Goal: Information Seeking & Learning: Learn about a topic

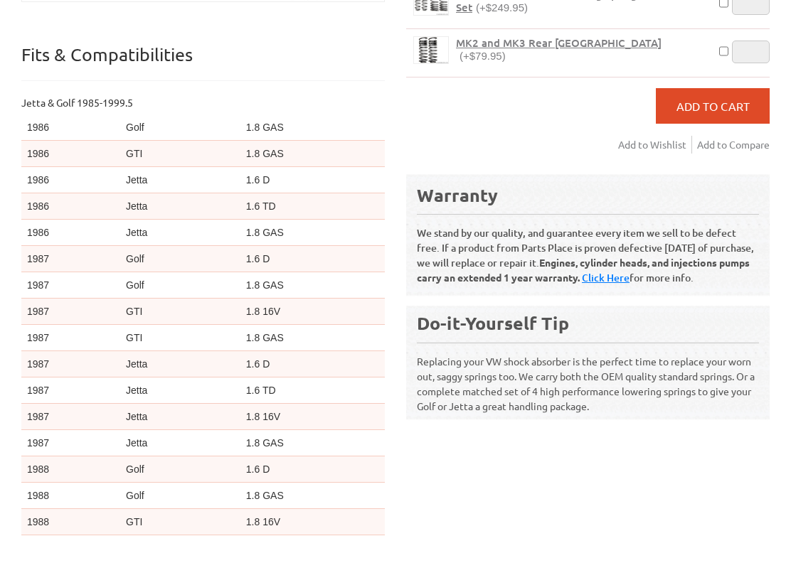
scroll to position [112, 0]
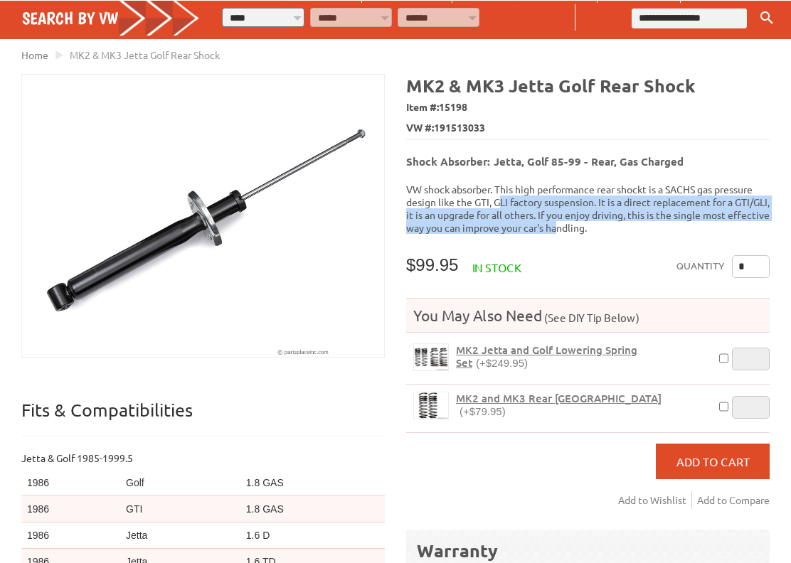
drag, startPoint x: 500, startPoint y: 196, endPoint x: 612, endPoint y: 218, distance: 114.0
click at [604, 218] on p "VW shock absorber. This high performance rear shockt is a SACHS gas pressure de…" at bounding box center [587, 208] width 363 height 51
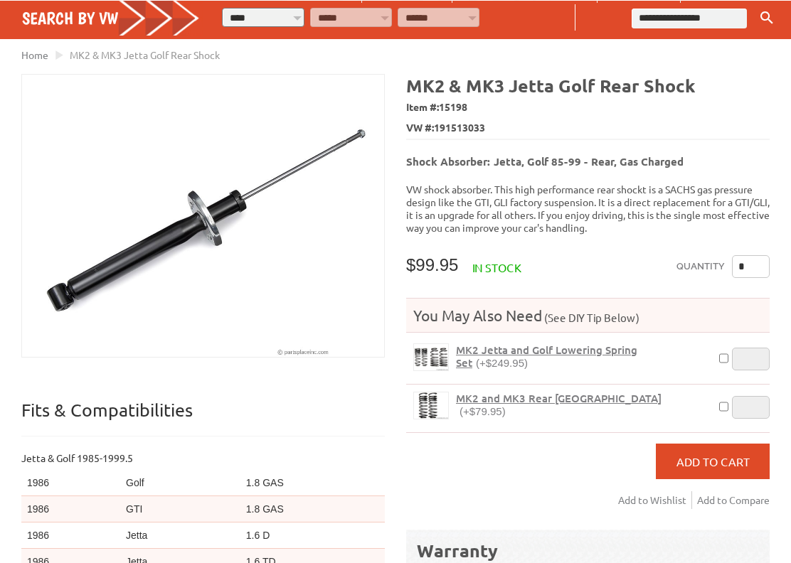
click at [666, 224] on div "MK2 & MK3 Jetta Golf Rear Shock Item #: 15198 VW #: 191513033 Shock Absorber: J…" at bounding box center [582, 441] width 374 height 735
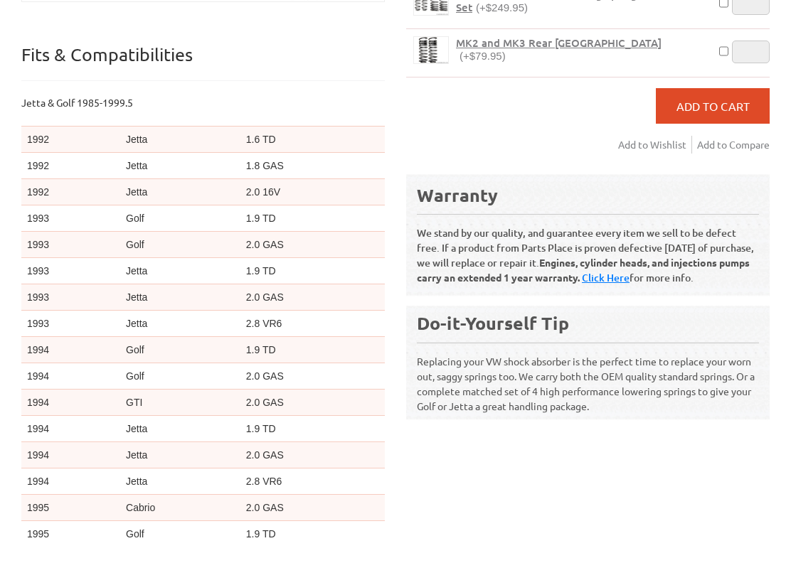
scroll to position [0, 0]
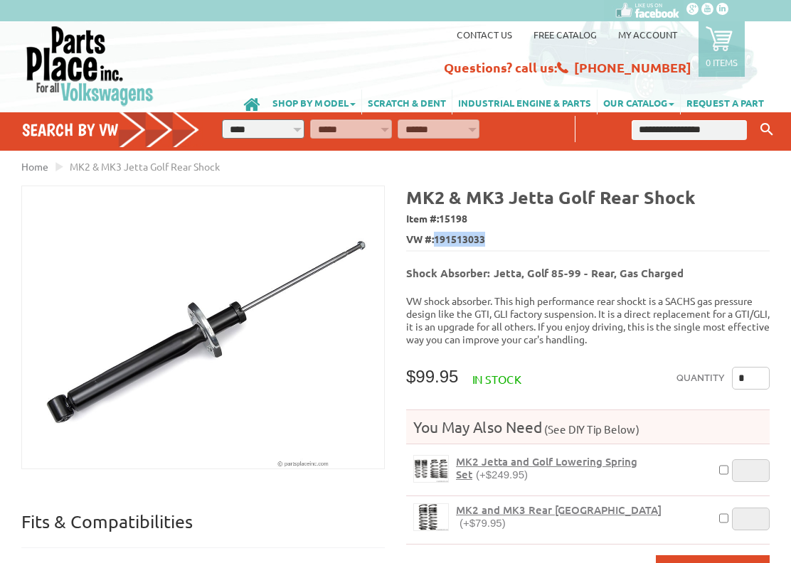
drag, startPoint x: 440, startPoint y: 235, endPoint x: 489, endPoint y: 236, distance: 49.1
click at [489, 236] on span "VW #: 191513033" at bounding box center [587, 240] width 363 height 21
copy span "191513033"
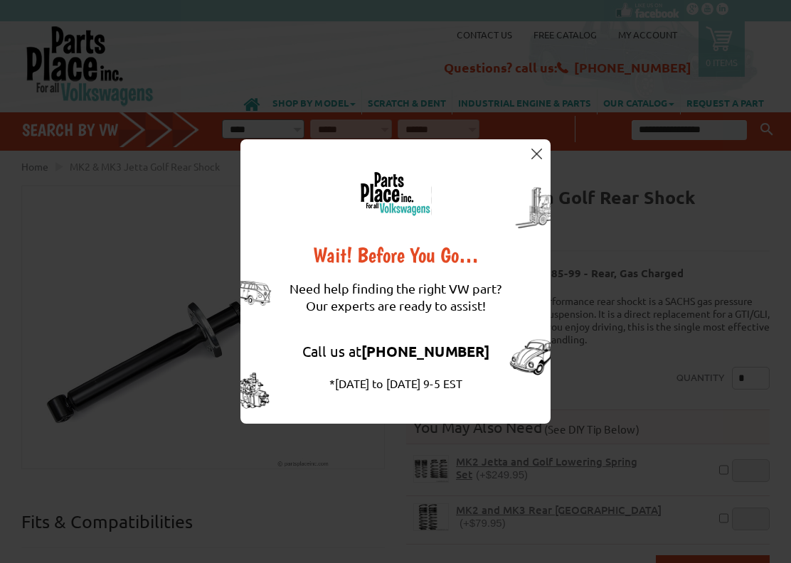
click at [541, 151] on img at bounding box center [536, 154] width 11 height 11
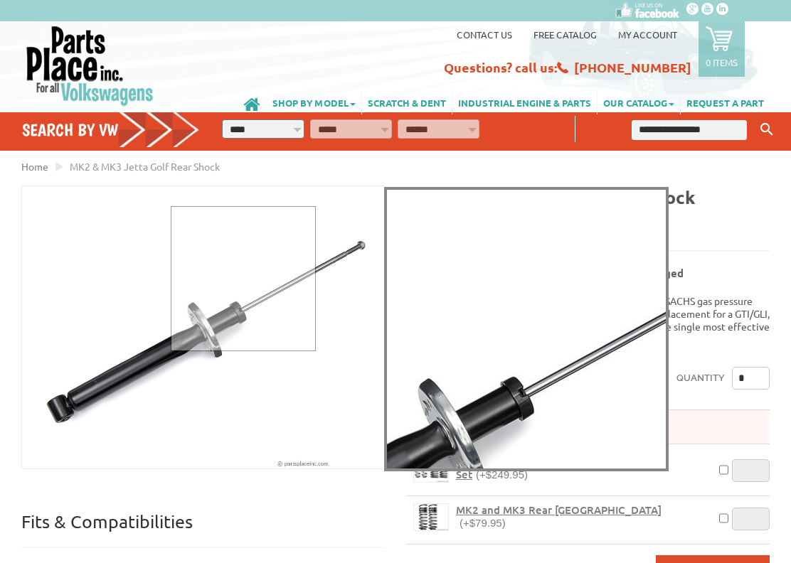
scroll to position [71, 0]
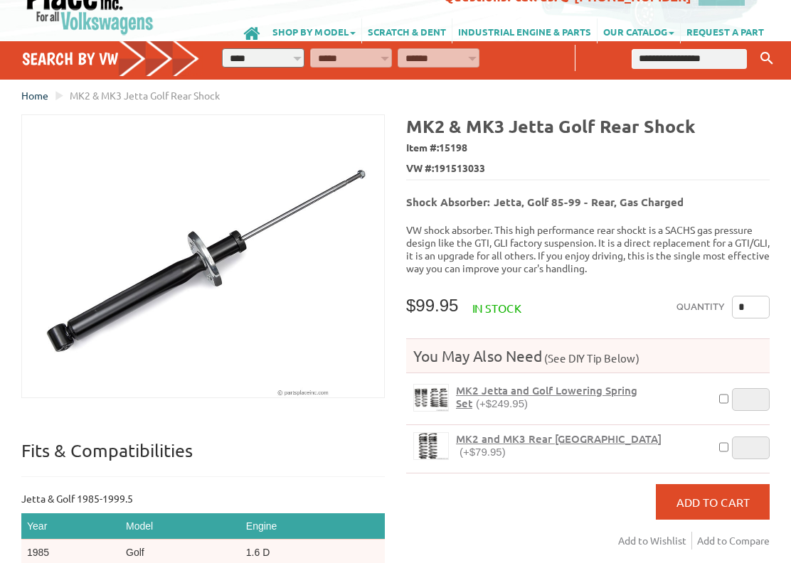
click at [38, 94] on span "Home" at bounding box center [34, 95] width 27 height 13
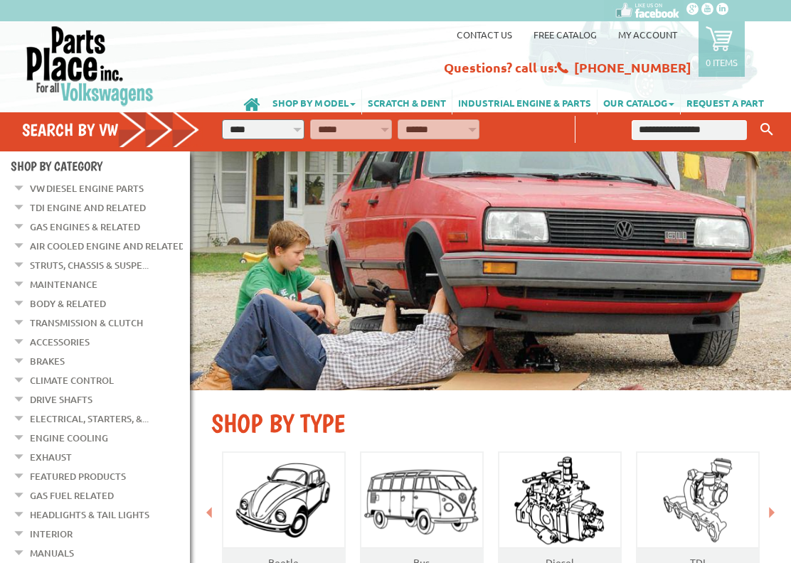
click at [277, 127] on select "**********" at bounding box center [263, 129] width 82 height 20
select select "*********"
click at [222, 119] on select "**********" at bounding box center [263, 129] width 82 height 20
click at [361, 126] on select "**********" at bounding box center [351, 129] width 82 height 20
select select "*********"
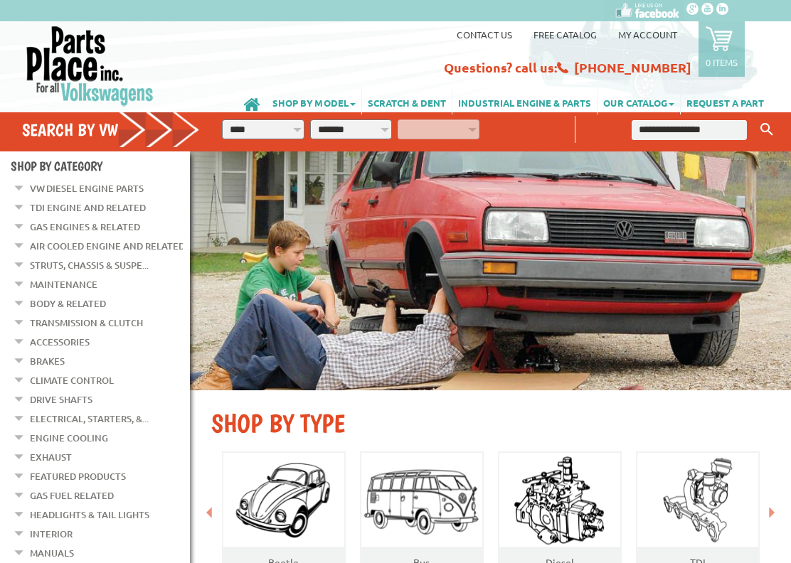
click at [310, 119] on select "**********" at bounding box center [351, 129] width 82 height 20
click at [428, 125] on select "**********" at bounding box center [439, 129] width 82 height 20
select select "*********"
click at [398, 119] on select "**********" at bounding box center [439, 129] width 82 height 20
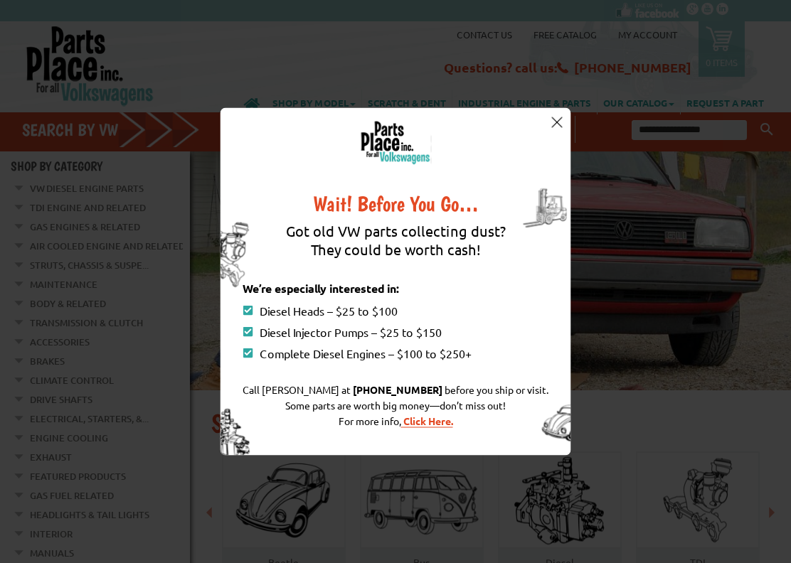
click at [557, 118] on img at bounding box center [556, 122] width 11 height 11
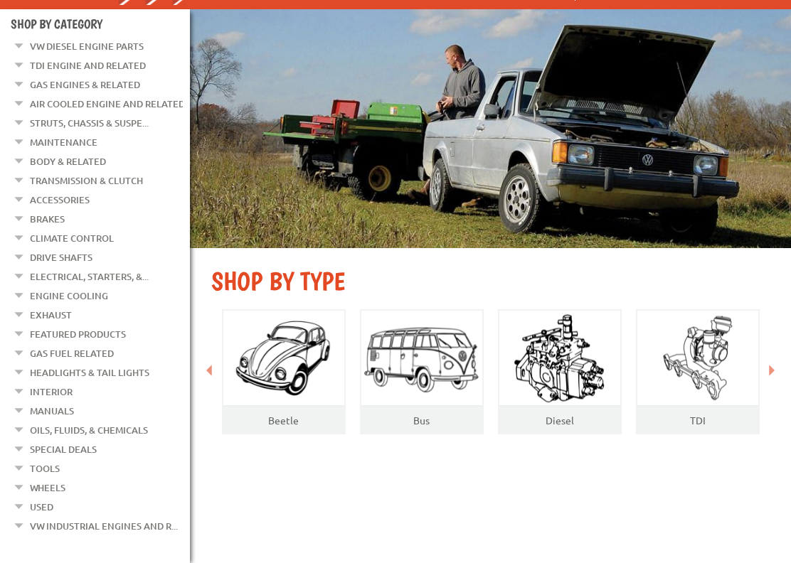
scroll to position [71, 0]
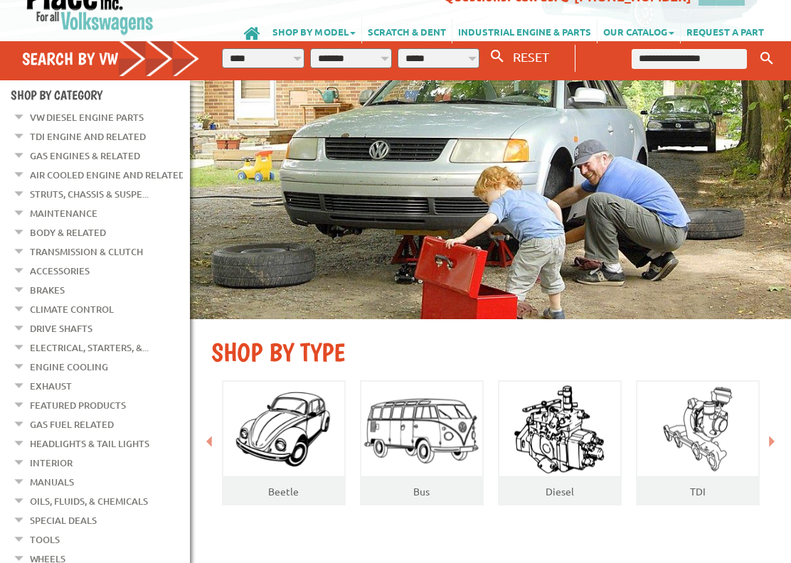
click at [71, 194] on link "Struts, Chassis & Suspe..." at bounding box center [89, 194] width 119 height 18
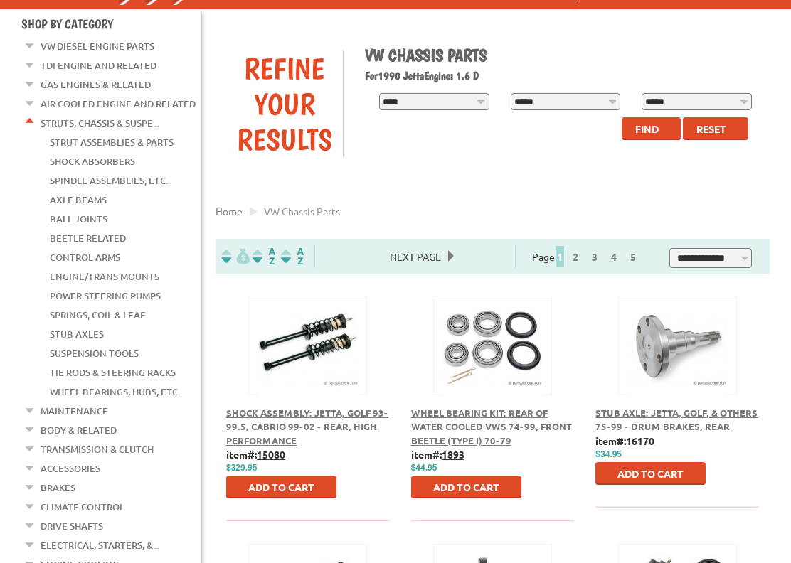
scroll to position [71, 0]
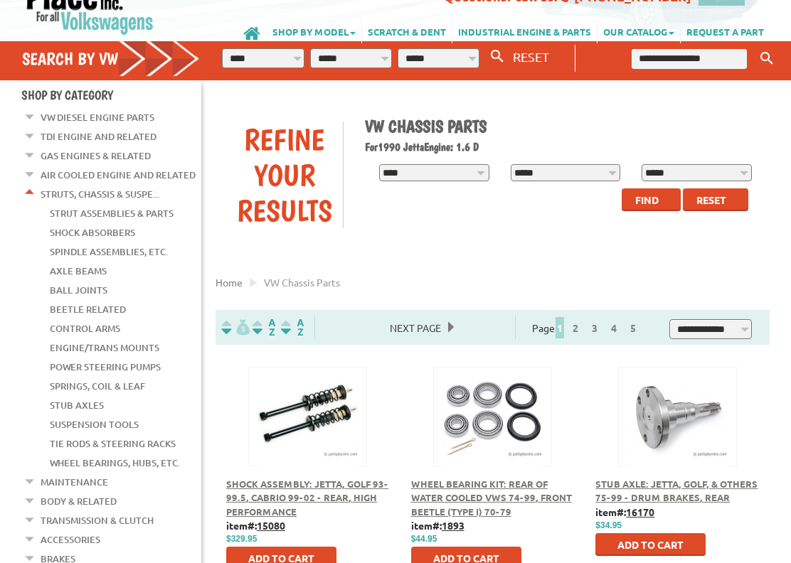
click at [100, 377] on link "Springs, Coil & Leaf" at bounding box center [97, 386] width 95 height 18
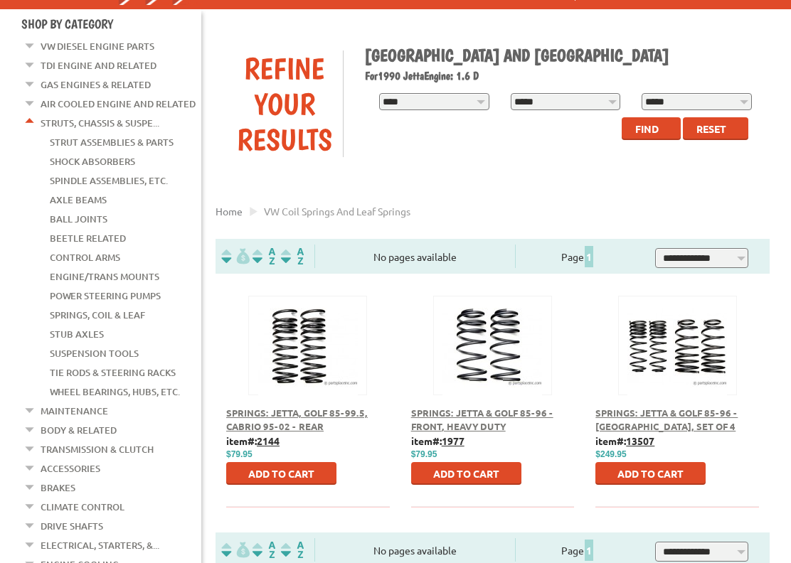
scroll to position [213, 0]
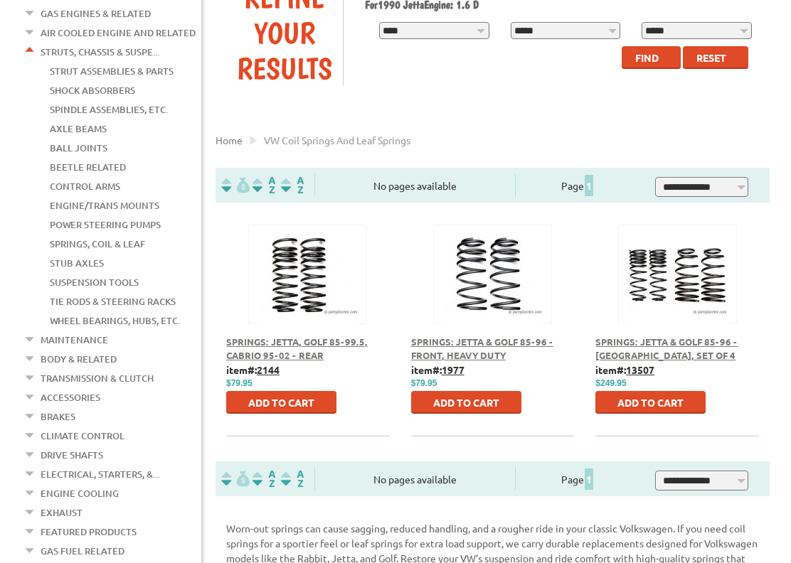
click at [87, 235] on link "Springs, Coil & Leaf" at bounding box center [97, 244] width 95 height 18
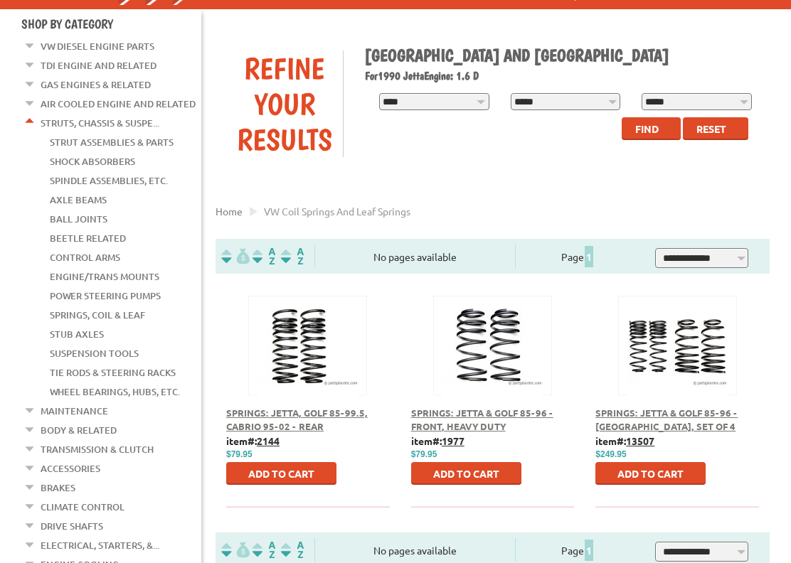
click at [129, 139] on link "Strut Assemblies & Parts" at bounding box center [112, 142] width 124 height 18
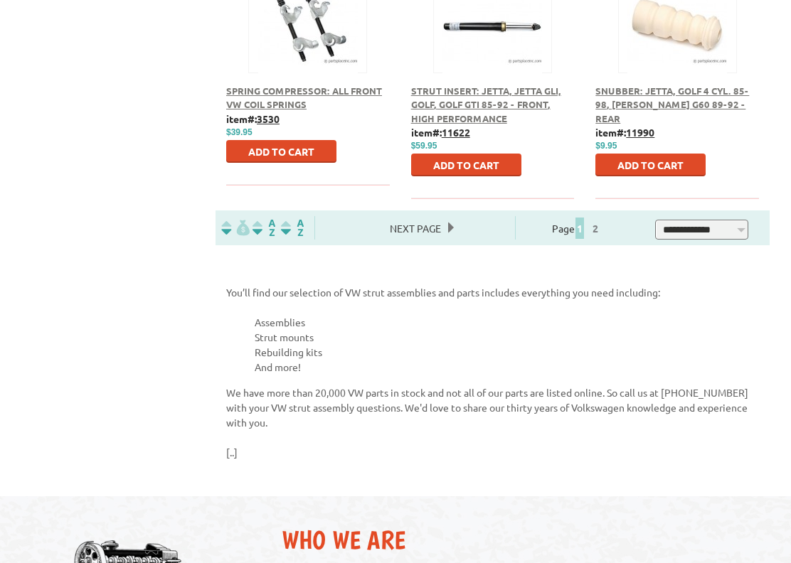
scroll to position [1067, 0]
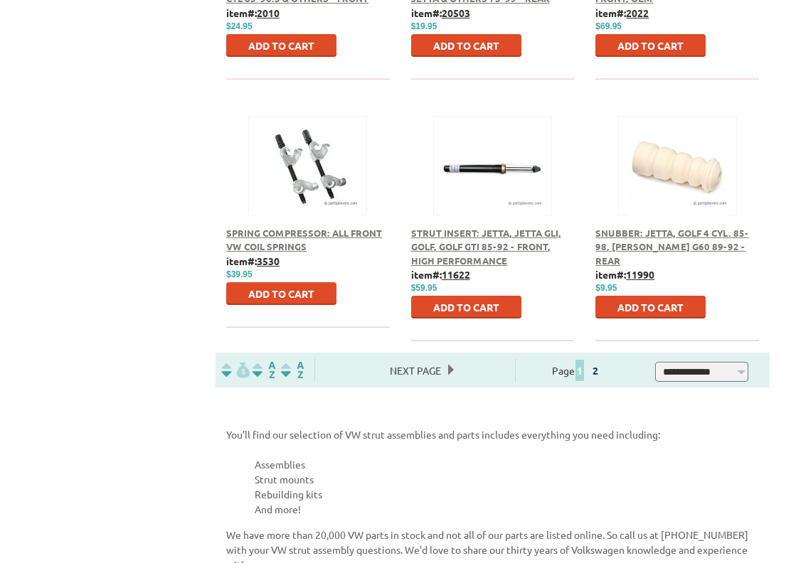
click at [601, 373] on link "2" at bounding box center [595, 370] width 13 height 13
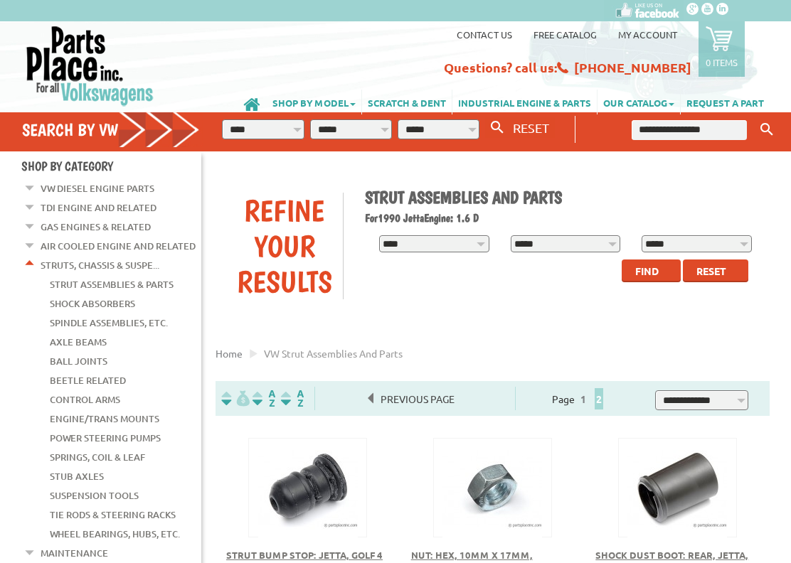
scroll to position [213, 0]
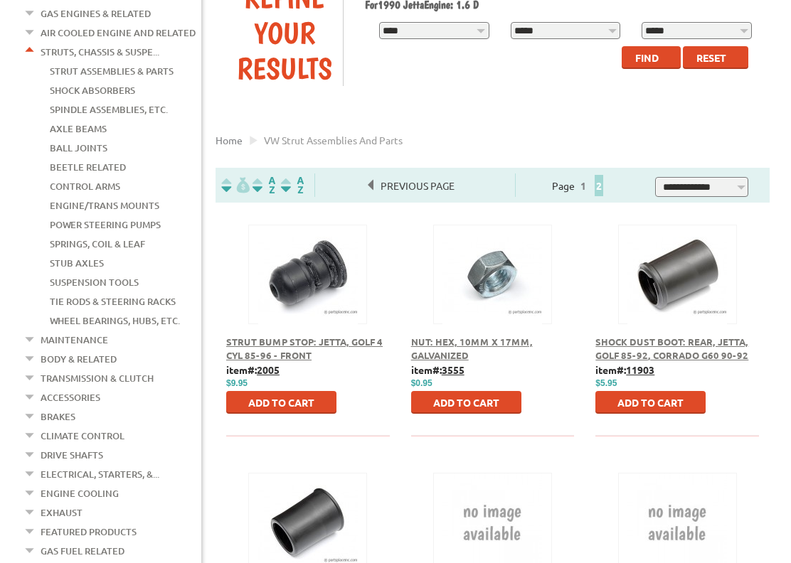
click at [113, 235] on link "Springs, Coil & Leaf" at bounding box center [97, 244] width 95 height 18
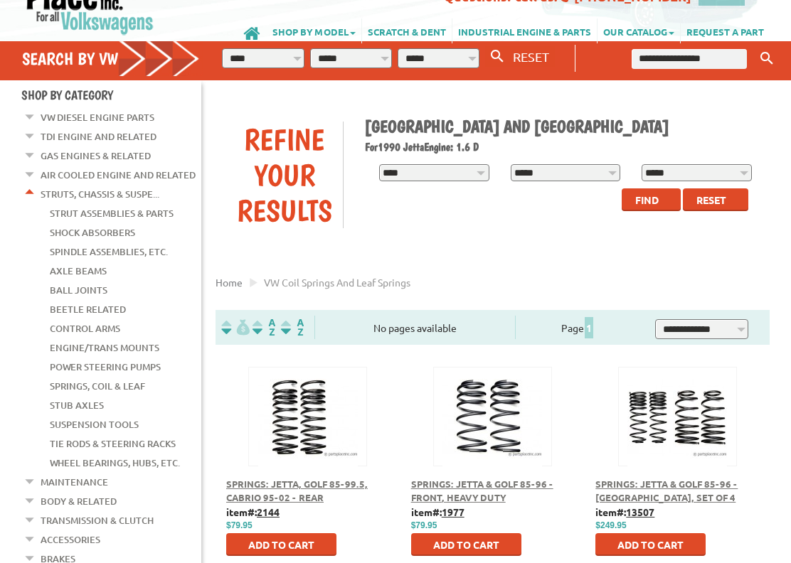
scroll to position [285, 0]
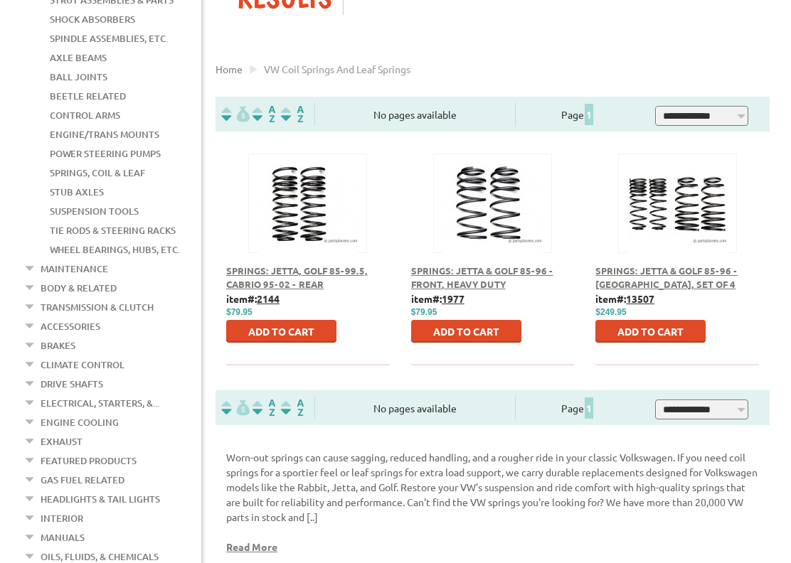
click at [331, 196] on button at bounding box center [308, 201] width 92 height 24
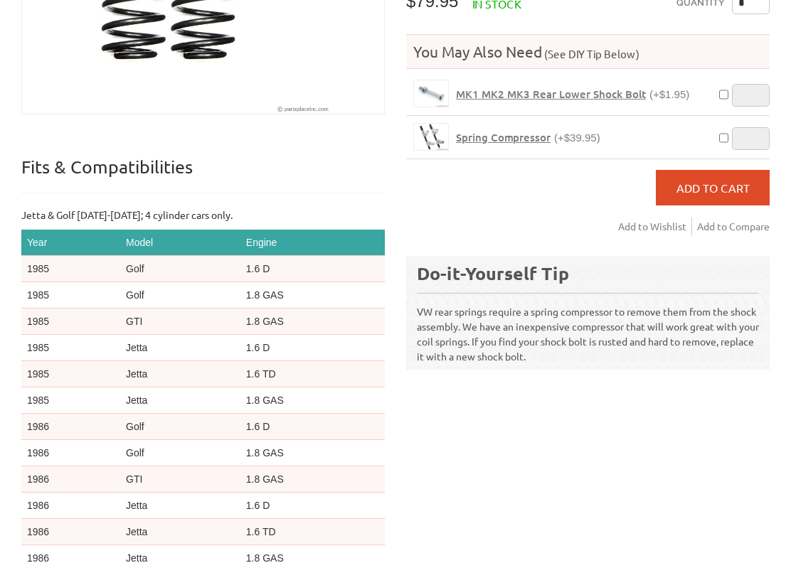
scroll to position [213, 0]
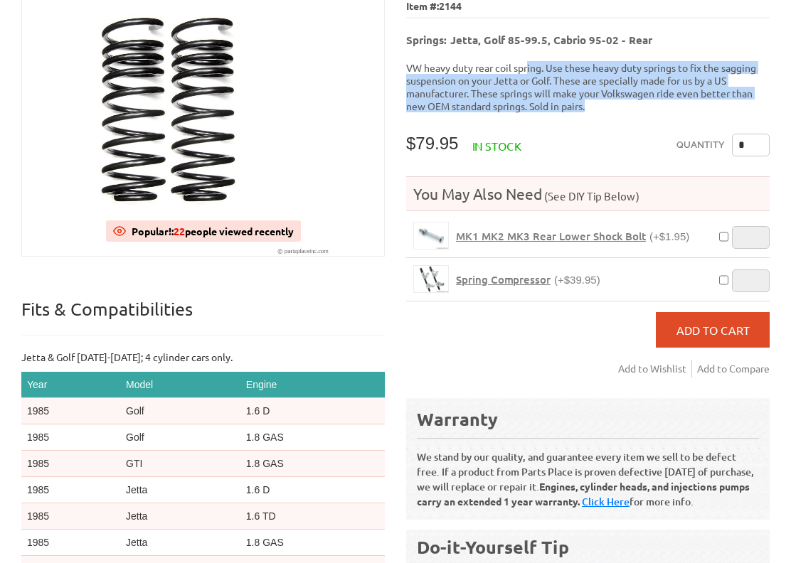
drag, startPoint x: 530, startPoint y: 59, endPoint x: 624, endPoint y: 102, distance: 103.4
click at [607, 101] on p "VW heavy duty rear coil spring. Use these heavy duty springs to fix the sagging…" at bounding box center [587, 86] width 363 height 51
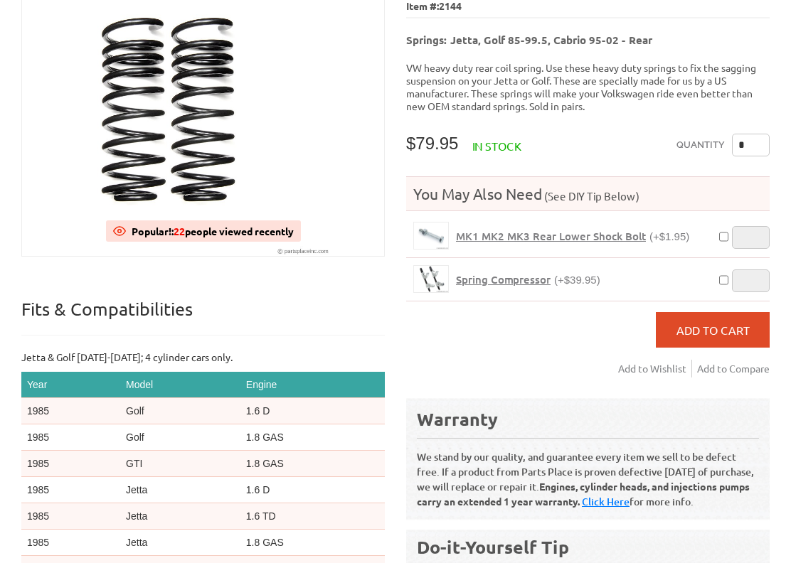
click at [625, 104] on div "MK2 and MK3 Rear Coil Springs Item #: 2144 Springs: Jetta, Golf 85-99.5, Cabrio…" at bounding box center [582, 325] width 374 height 704
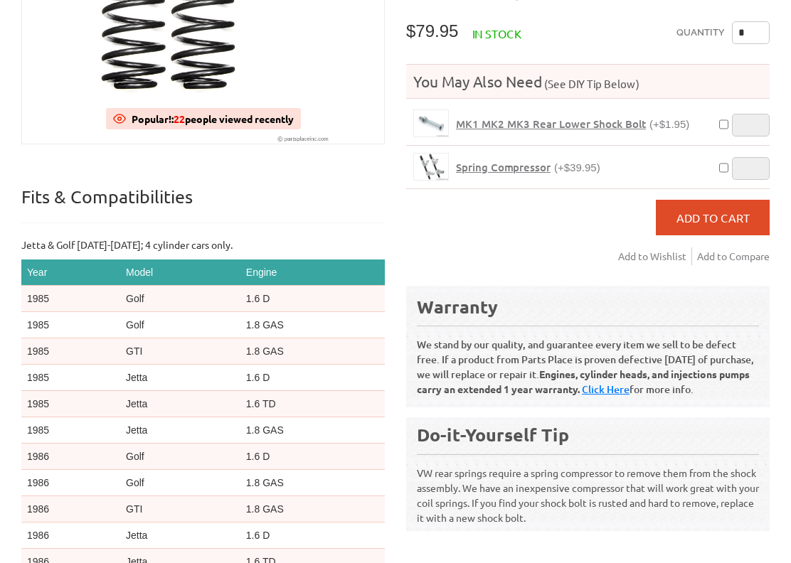
scroll to position [41, 0]
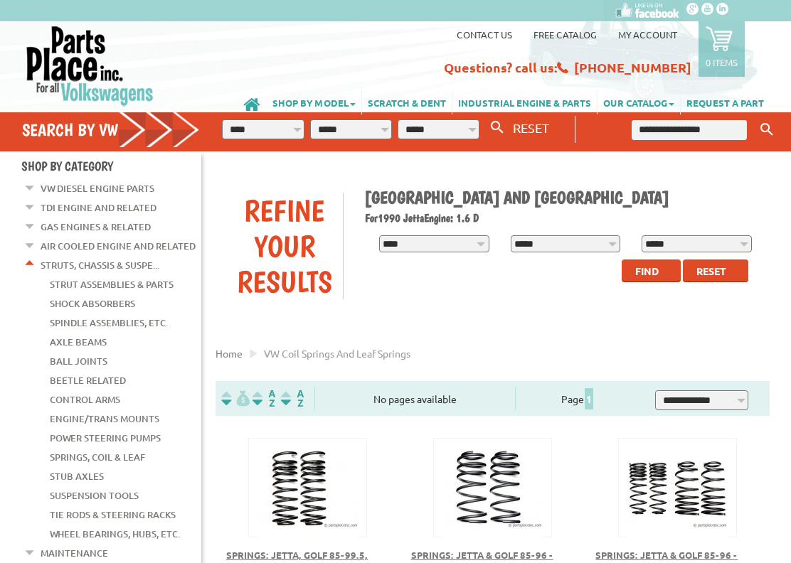
scroll to position [285, 0]
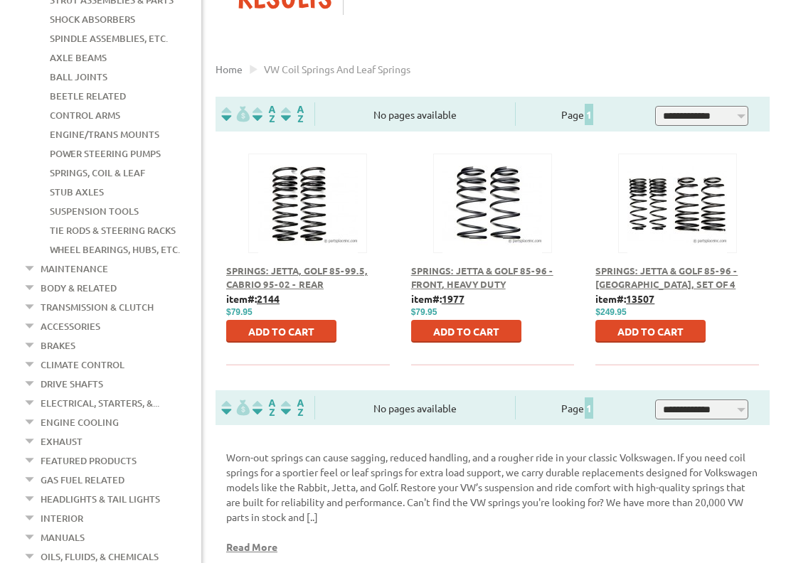
click at [117, 240] on link "Wheel Bearings, Hubs, Etc." at bounding box center [115, 249] width 130 height 18
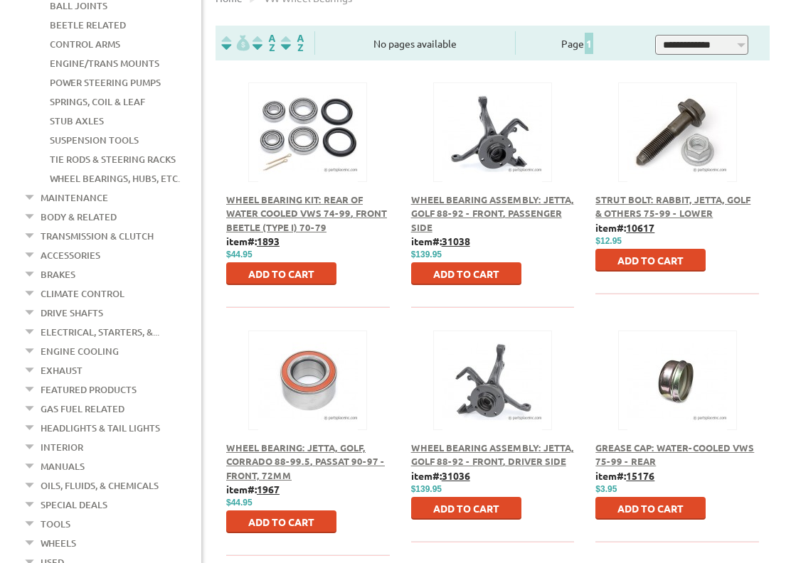
scroll to position [285, 0]
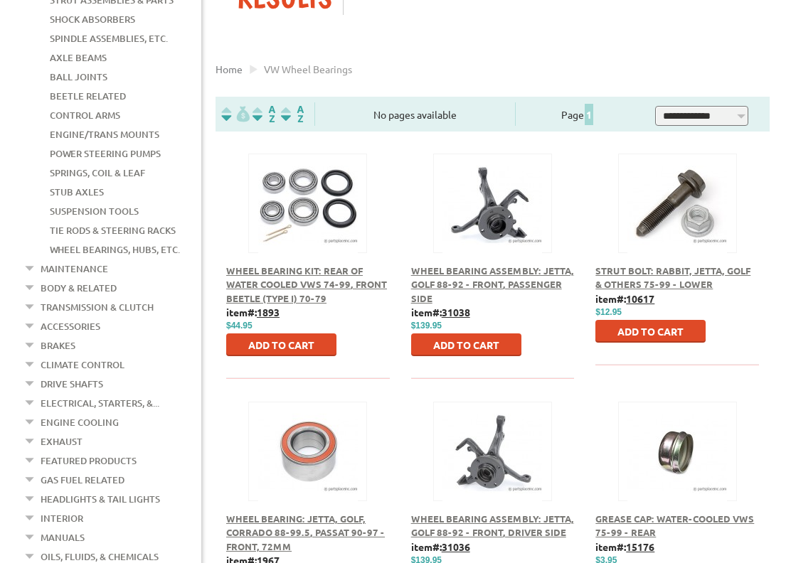
click at [109, 202] on link "Suspension Tools" at bounding box center [94, 211] width 89 height 18
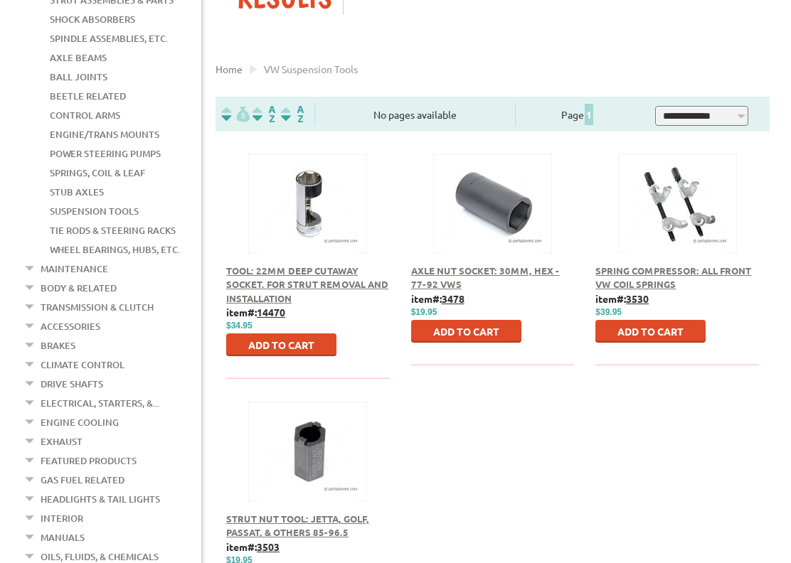
scroll to position [213, 0]
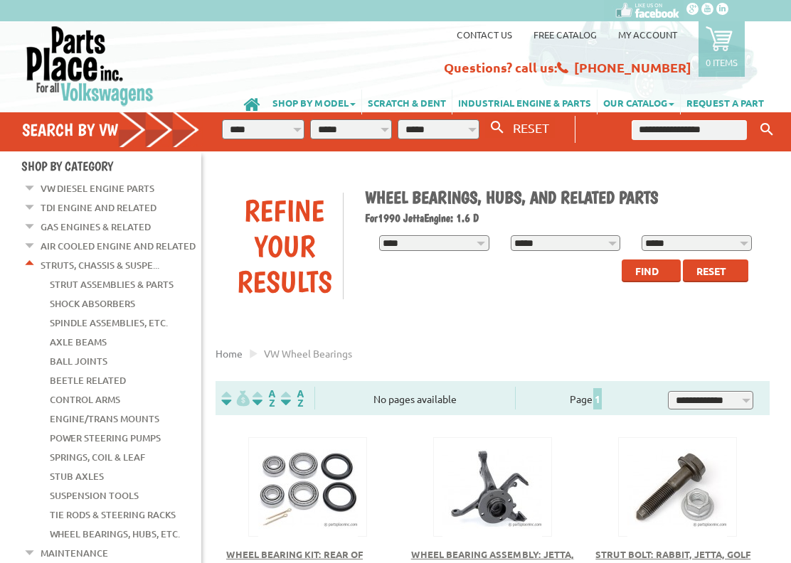
scroll to position [285, 0]
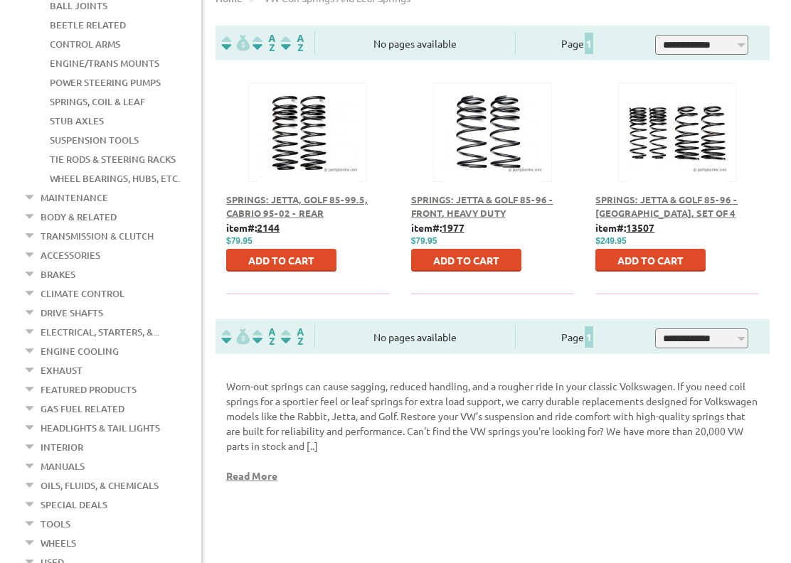
scroll to position [569, 0]
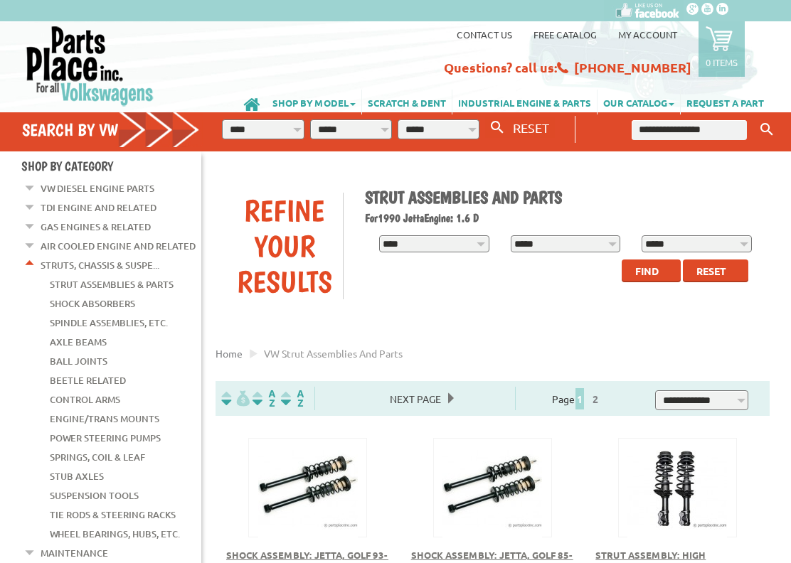
scroll to position [1067, 0]
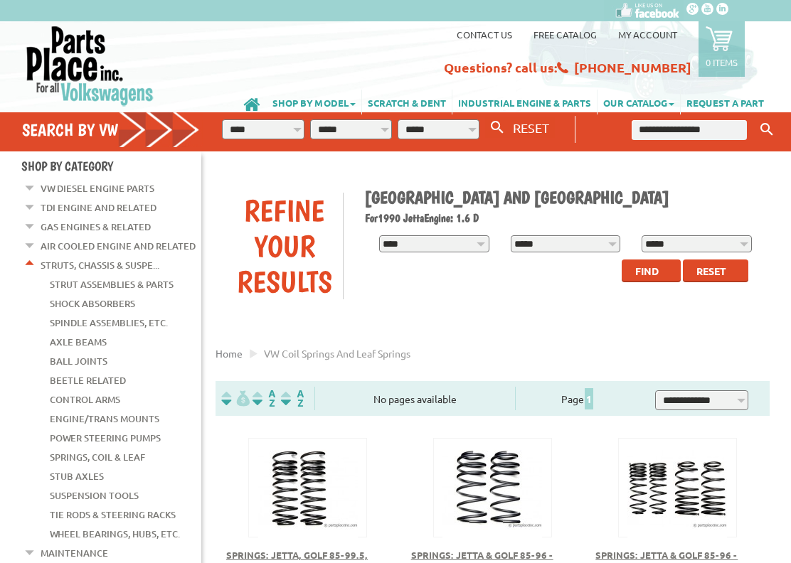
scroll to position [142, 0]
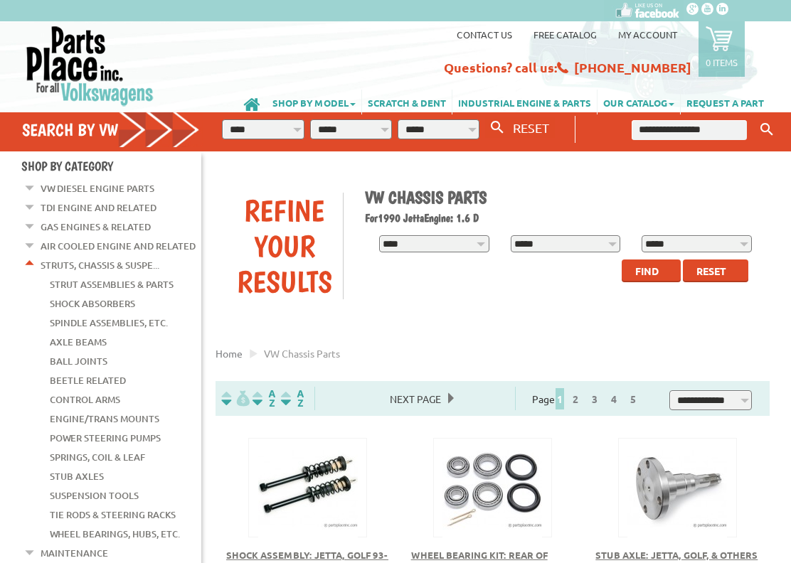
scroll to position [71, 0]
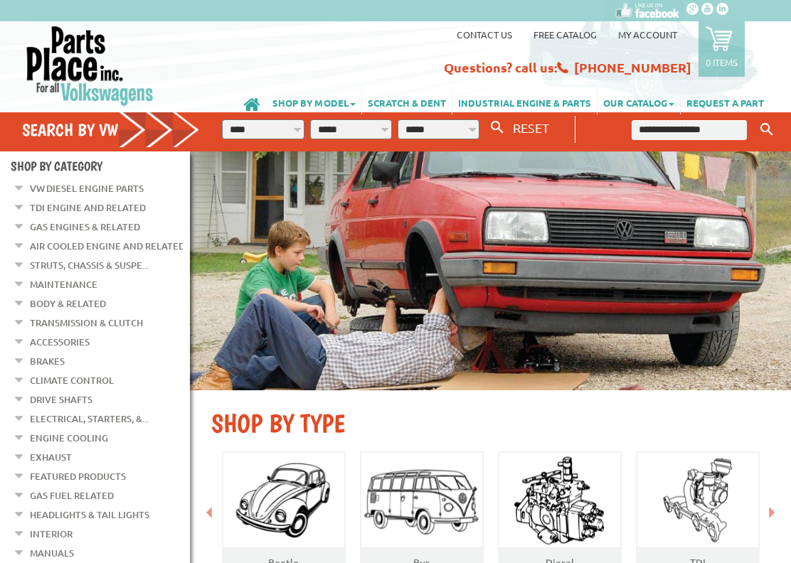
scroll to position [71, 0]
